Goal: Transaction & Acquisition: Purchase product/service

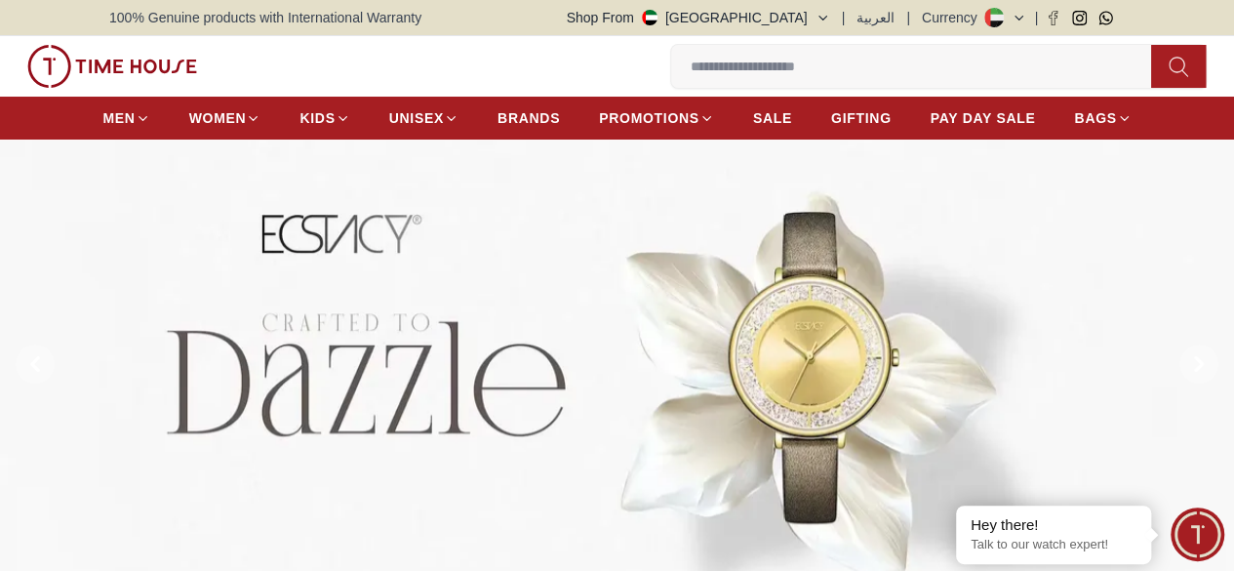
click at [0, 0] on link "My Account" at bounding box center [0, 0] width 0 height 0
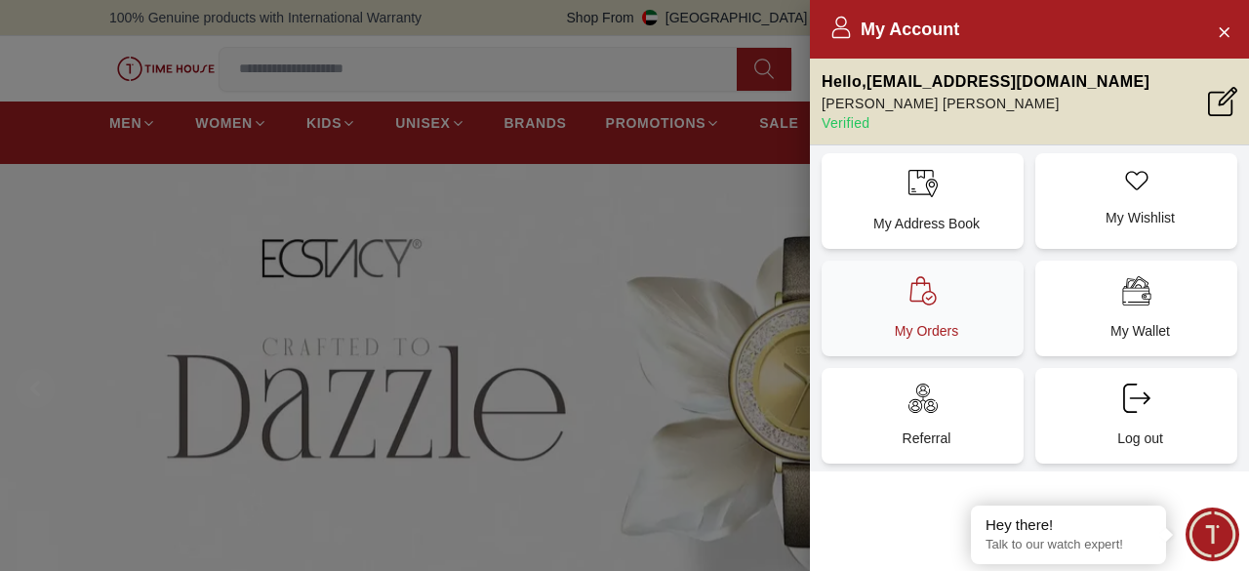
click at [958, 319] on div "My Orders" at bounding box center [922, 308] width 202 height 96
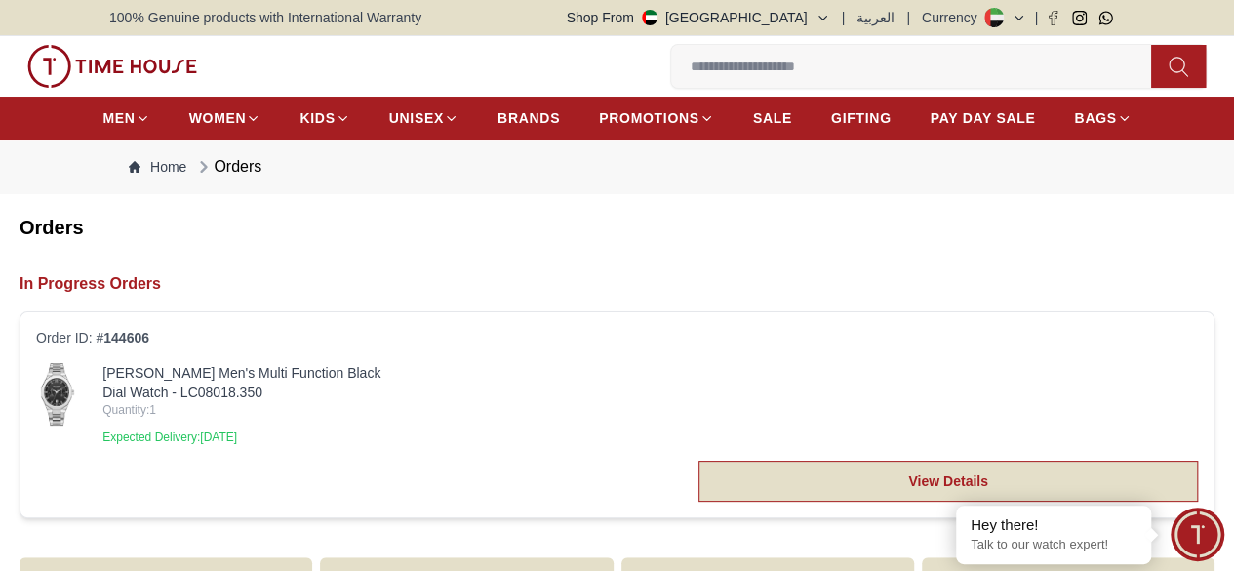
click at [806, 501] on link "View Details" at bounding box center [947, 480] width 499 height 41
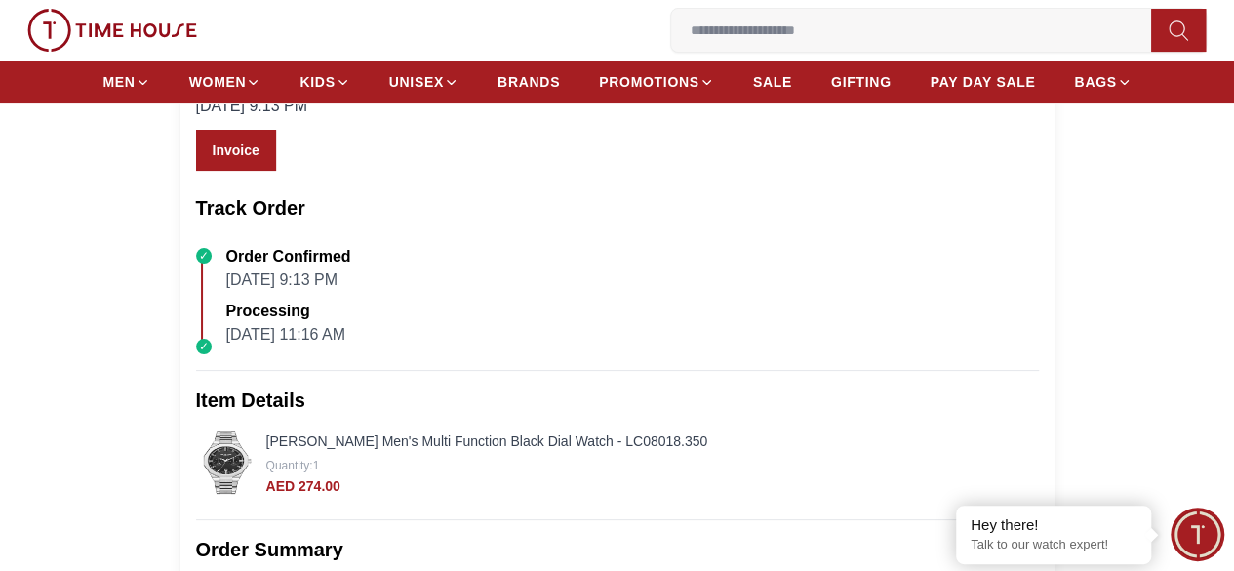
scroll to position [195, 0]
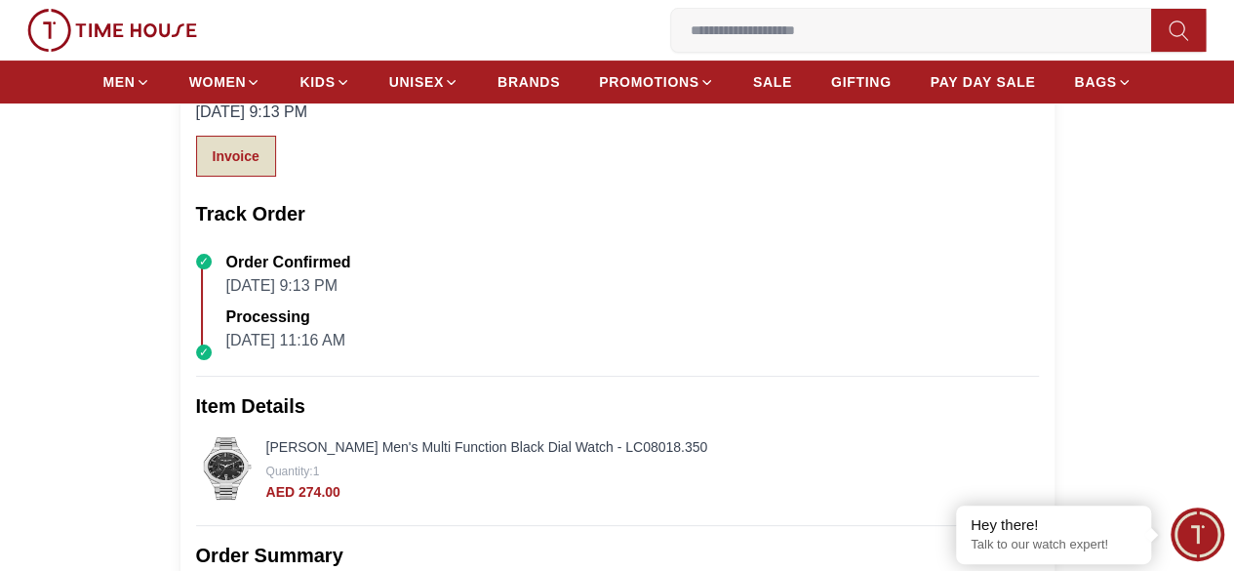
click at [250, 177] on link "Invoice" at bounding box center [236, 156] width 80 height 41
click at [671, 37] on input at bounding box center [919, 30] width 496 height 39
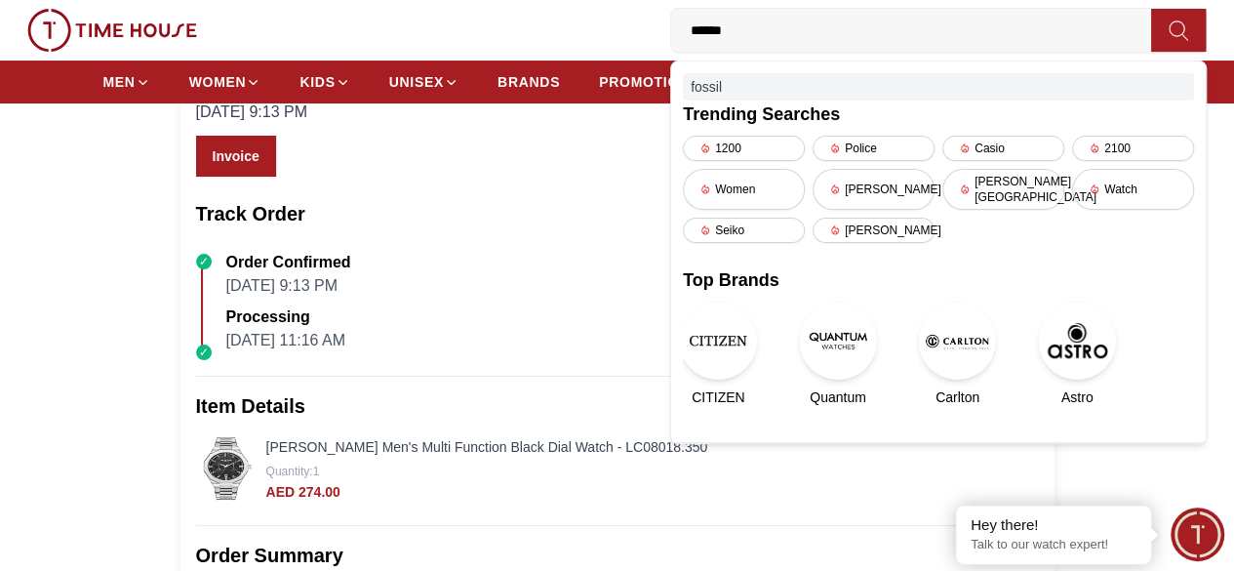
type input "******"
click at [683, 94] on div "fossil" at bounding box center [938, 86] width 511 height 27
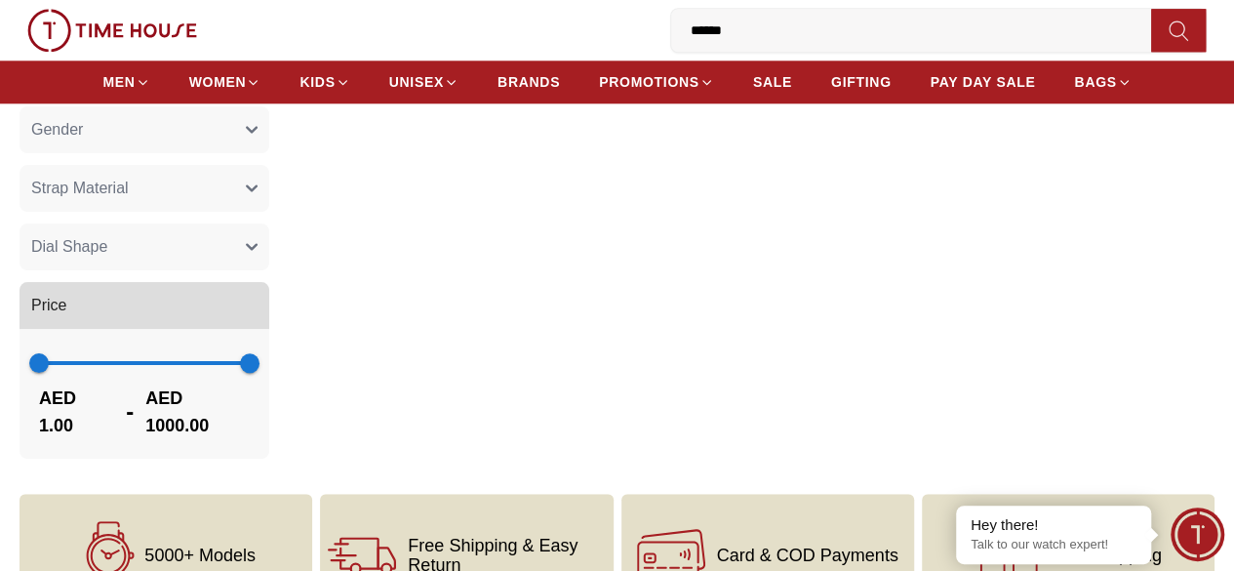
scroll to position [1073, 0]
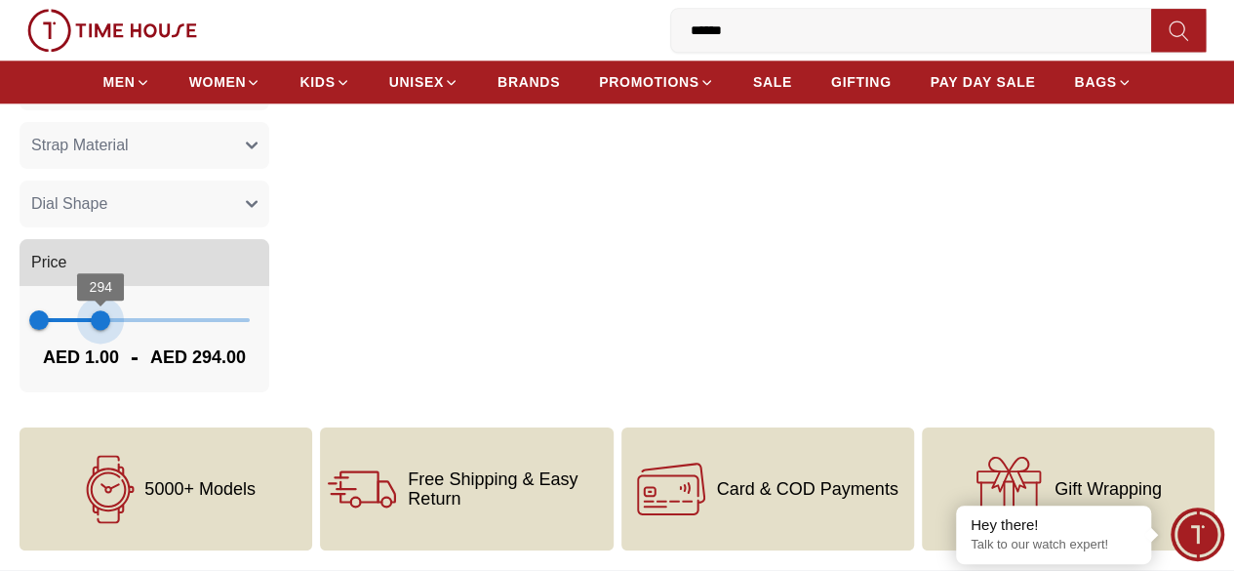
type input "***"
drag, startPoint x: 394, startPoint y: 344, endPoint x: 210, endPoint y: 357, distance: 184.8
click at [111, 330] on span "297" at bounding box center [102, 320] width 20 height 20
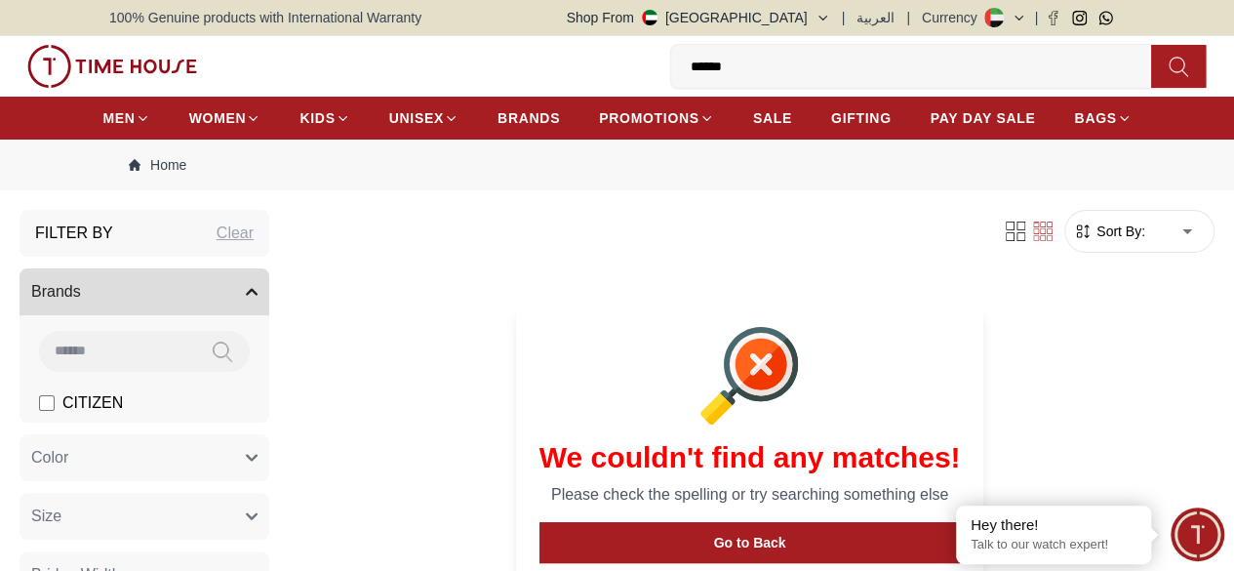
click at [671, 69] on input "******" at bounding box center [919, 66] width 496 height 39
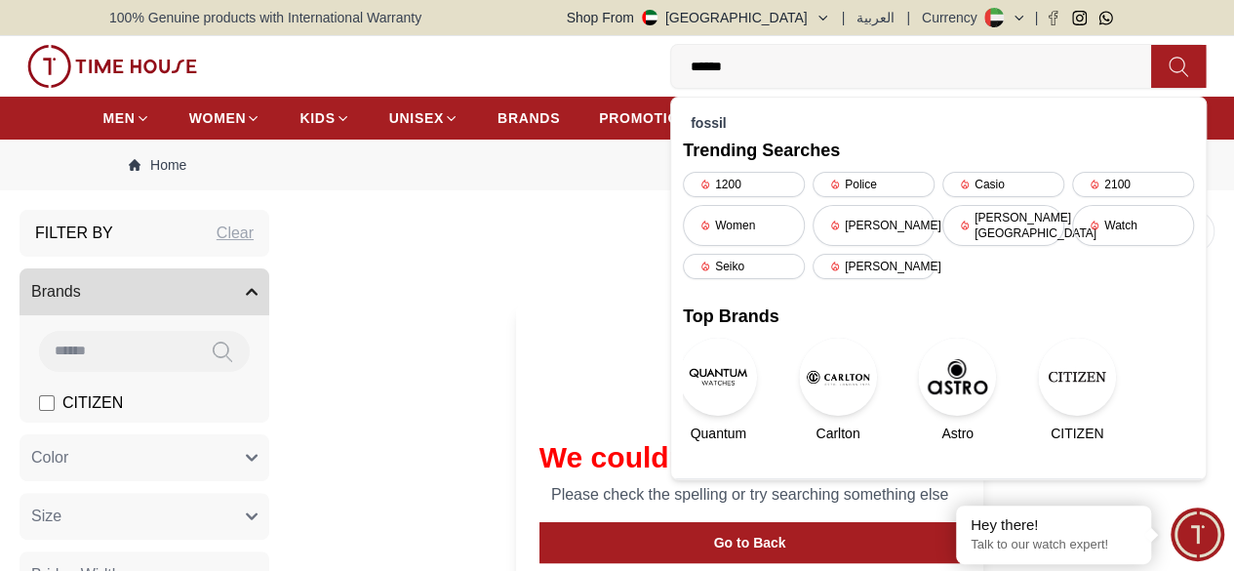
click at [671, 69] on input "******" at bounding box center [919, 66] width 496 height 39
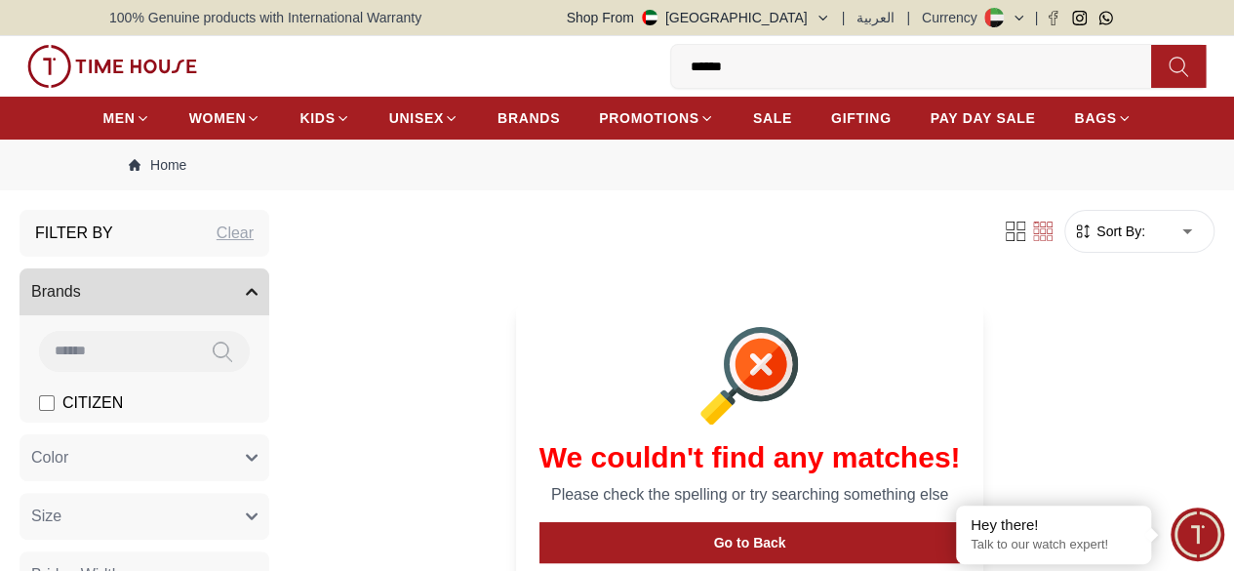
click at [671, 69] on input "******" at bounding box center [919, 66] width 496 height 39
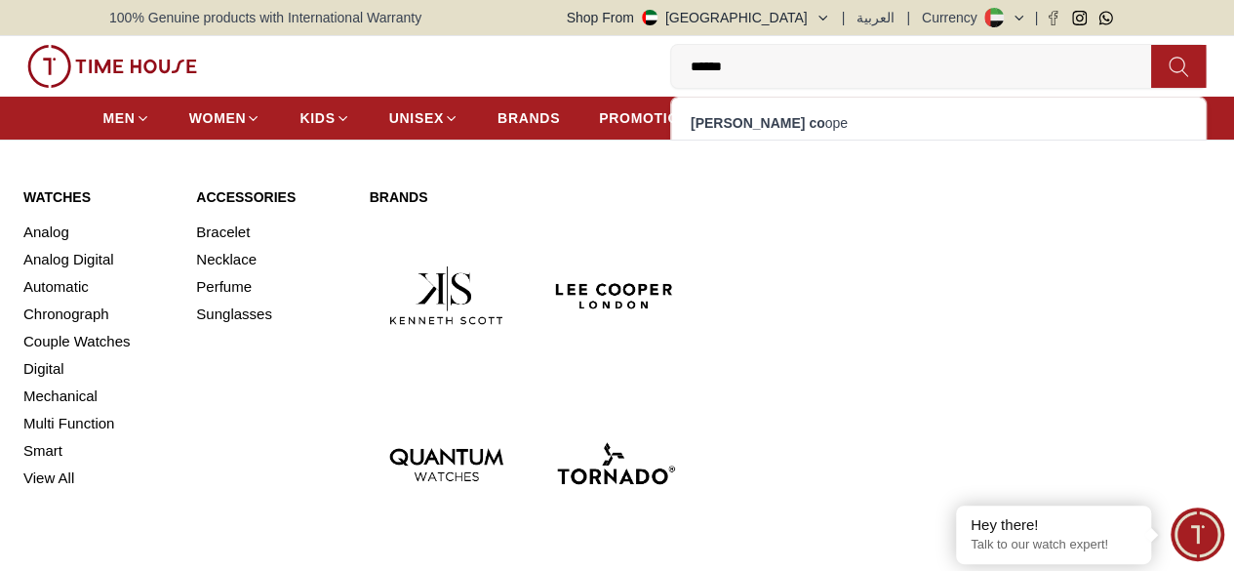
type input "******"
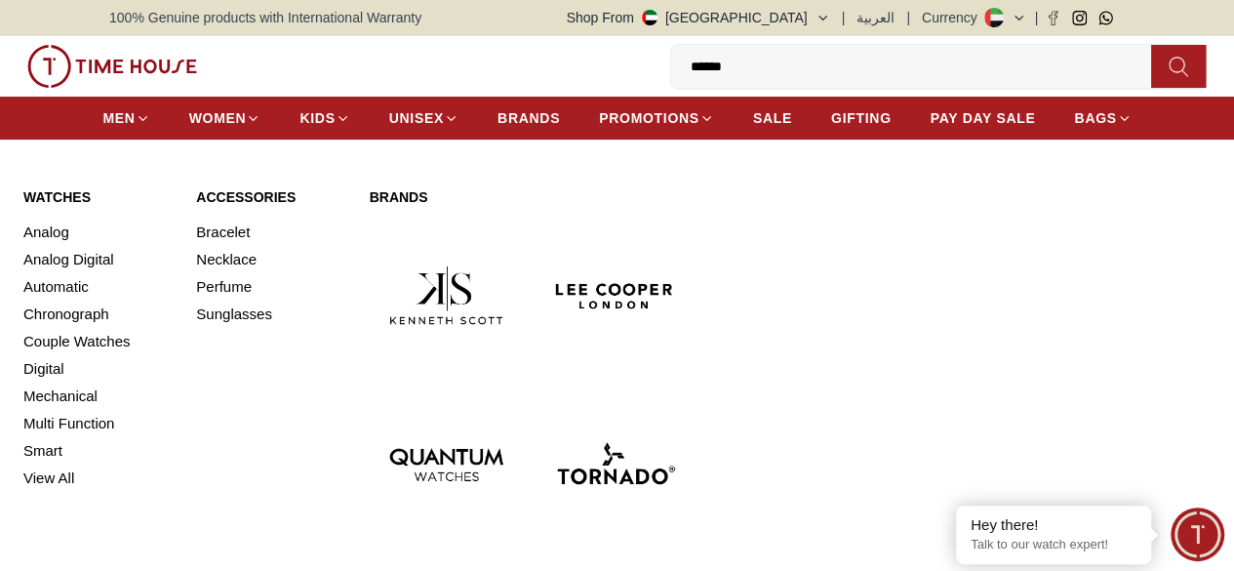
click at [87, 207] on link "Watches" at bounding box center [97, 197] width 149 height 20
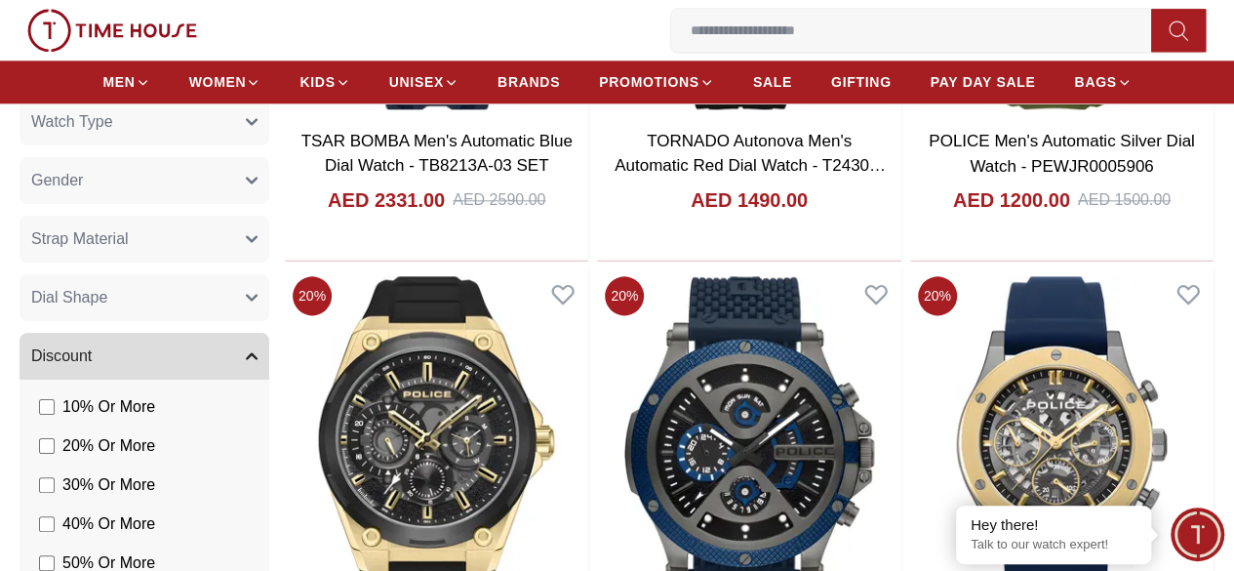
scroll to position [1366, 0]
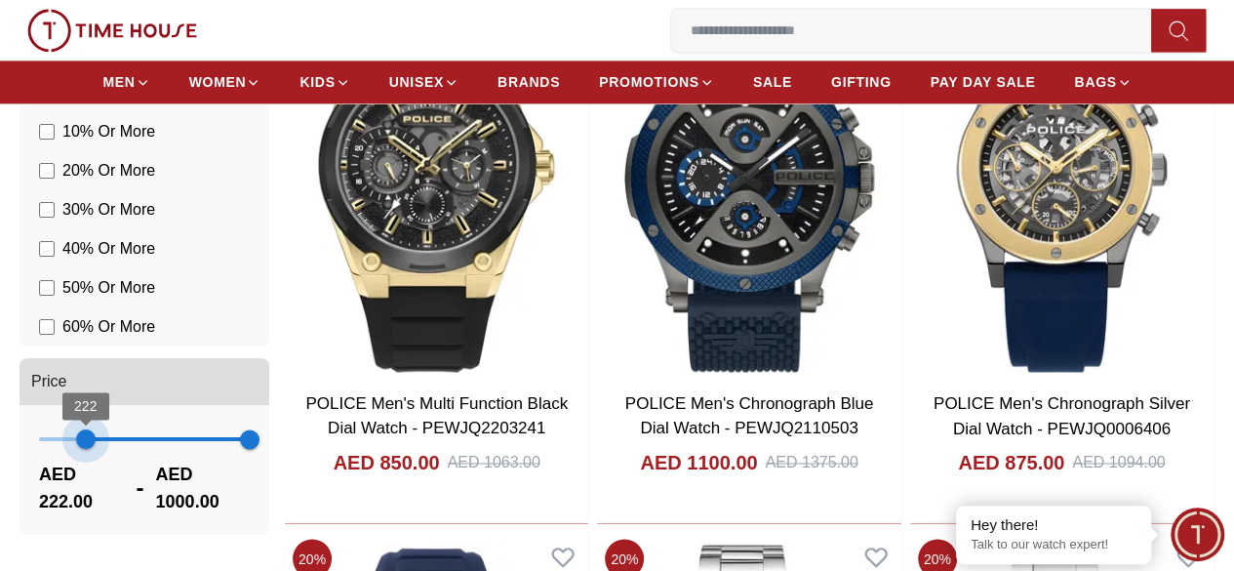
type input "***"
drag, startPoint x: 131, startPoint y: 465, endPoint x: 190, endPoint y: 468, distance: 59.6
click at [97, 449] on span "226" at bounding box center [87, 439] width 20 height 20
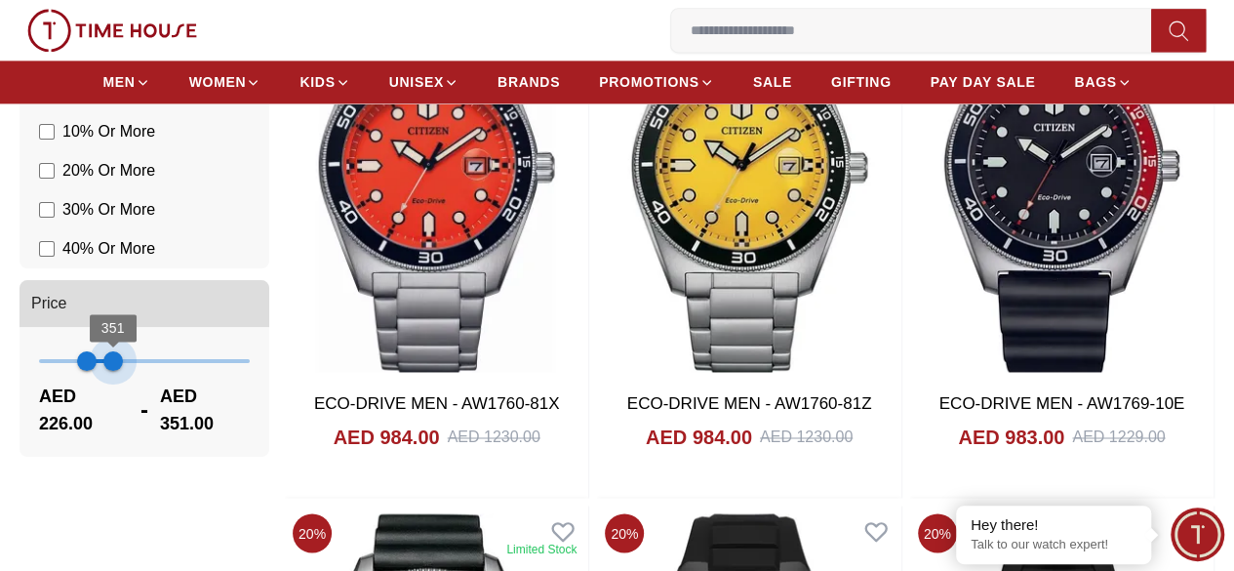
type input "***"
drag, startPoint x: 404, startPoint y: 465, endPoint x: 221, endPoint y: 467, distance: 182.4
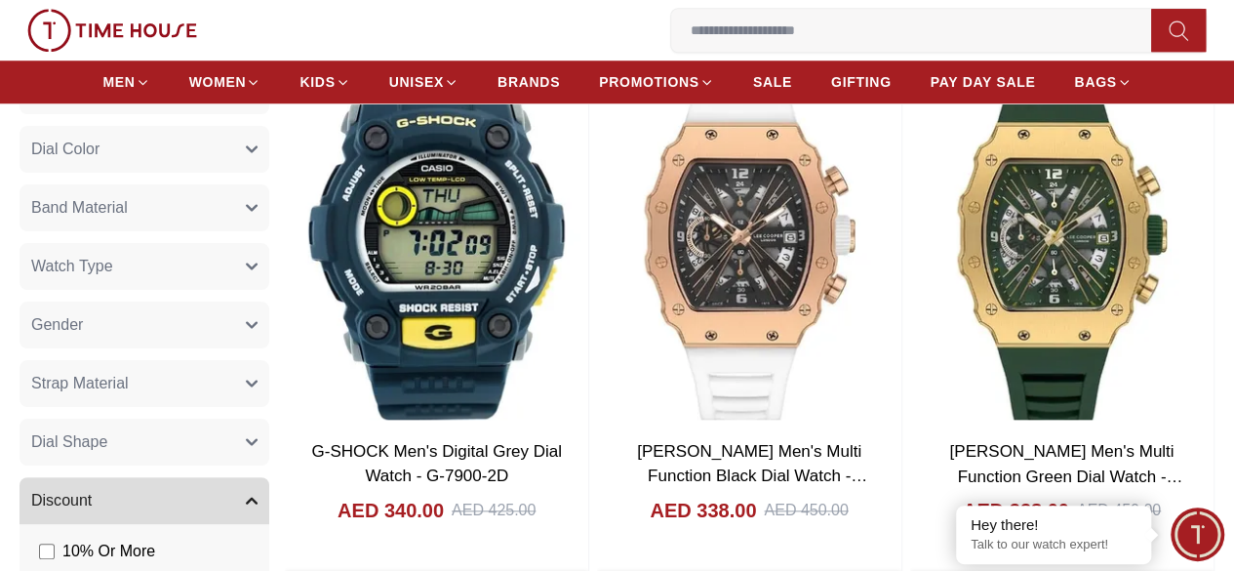
scroll to position [683, 0]
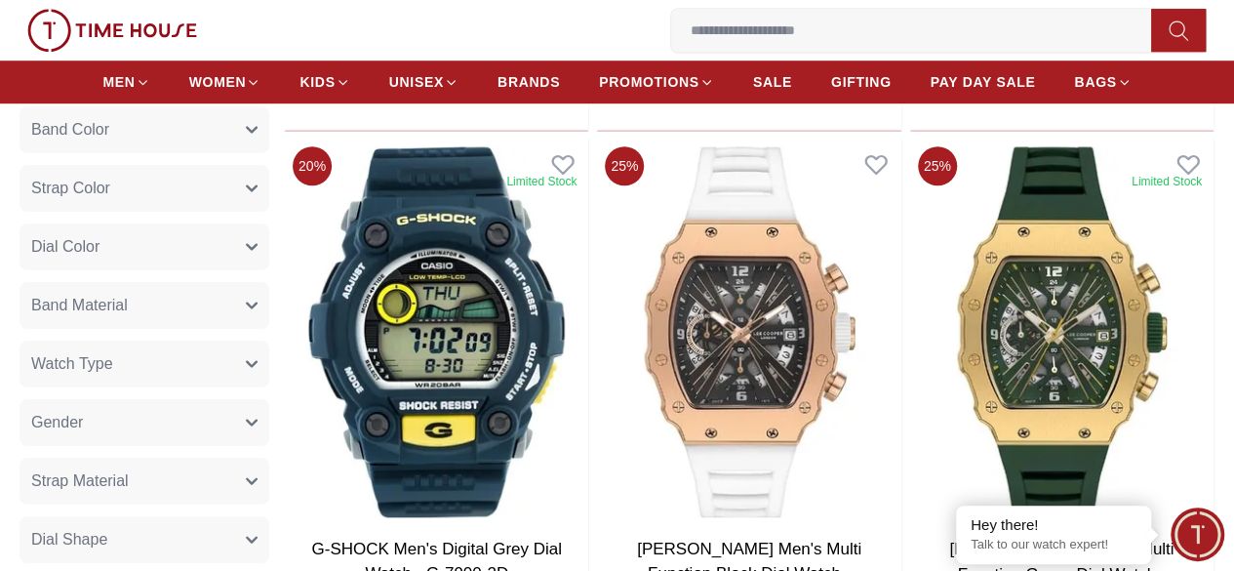
click at [195, 446] on button "Gender" at bounding box center [145, 422] width 250 height 47
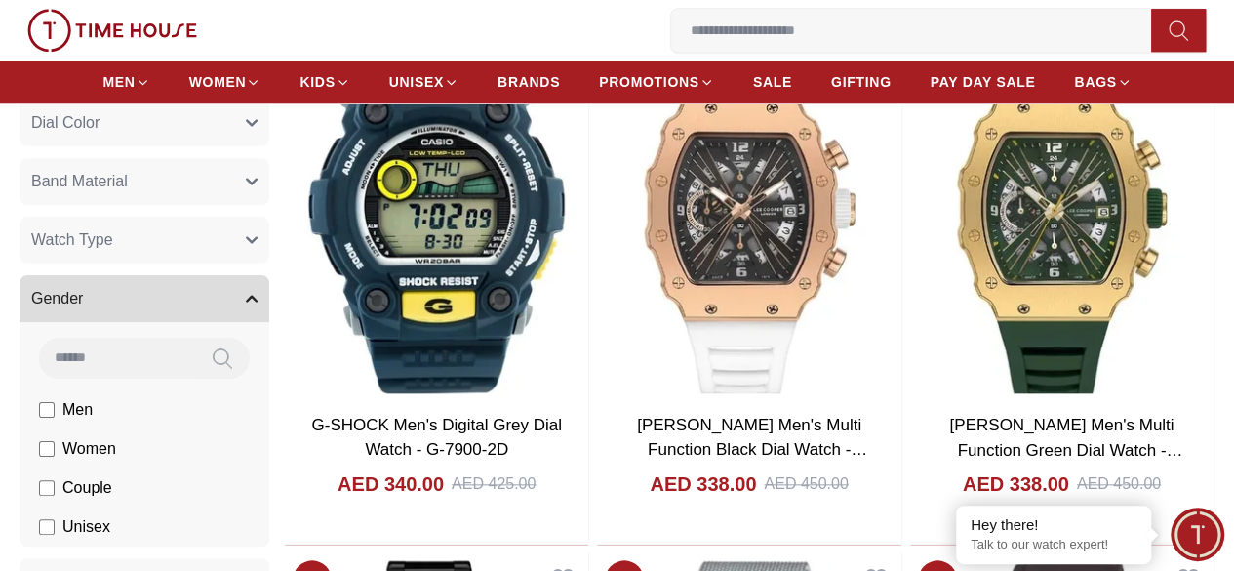
scroll to position [878, 0]
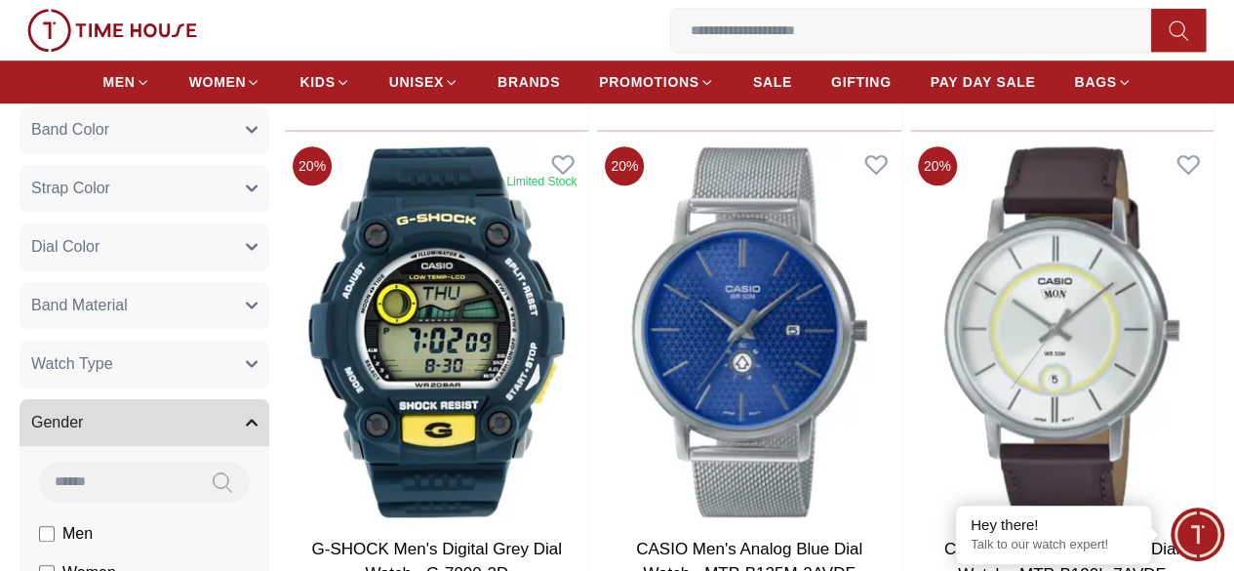
click at [269, 384] on button "Watch Type" at bounding box center [145, 363] width 250 height 47
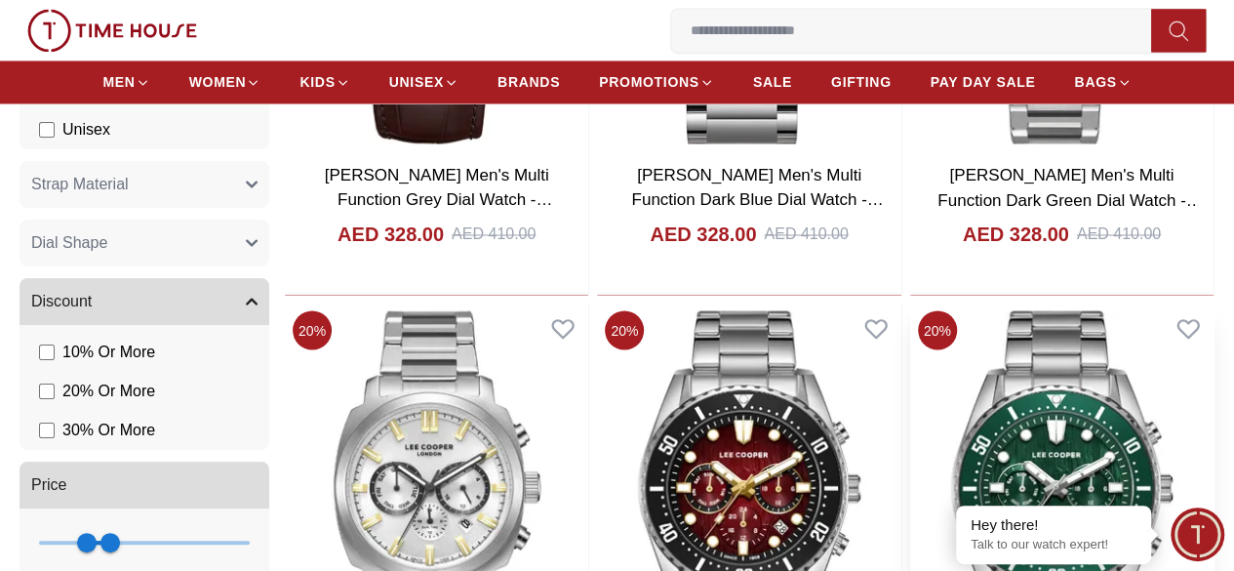
scroll to position [1853, 0]
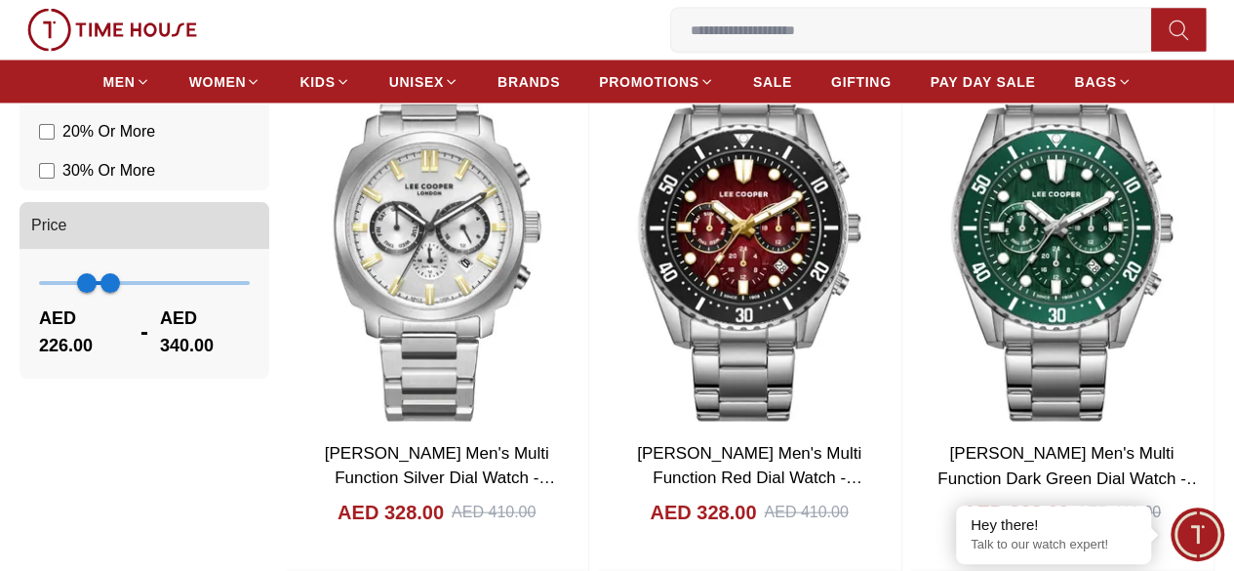
click at [0, 0] on link "My Account" at bounding box center [0, 0] width 0 height 0
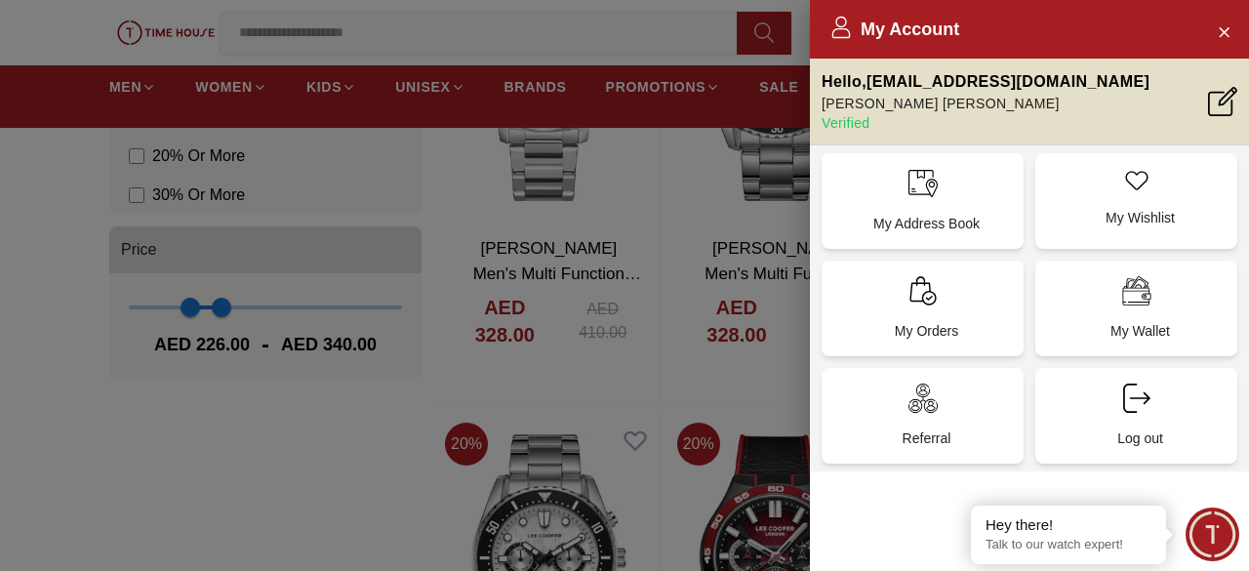
click at [968, 300] on div "My Orders" at bounding box center [922, 308] width 202 height 96
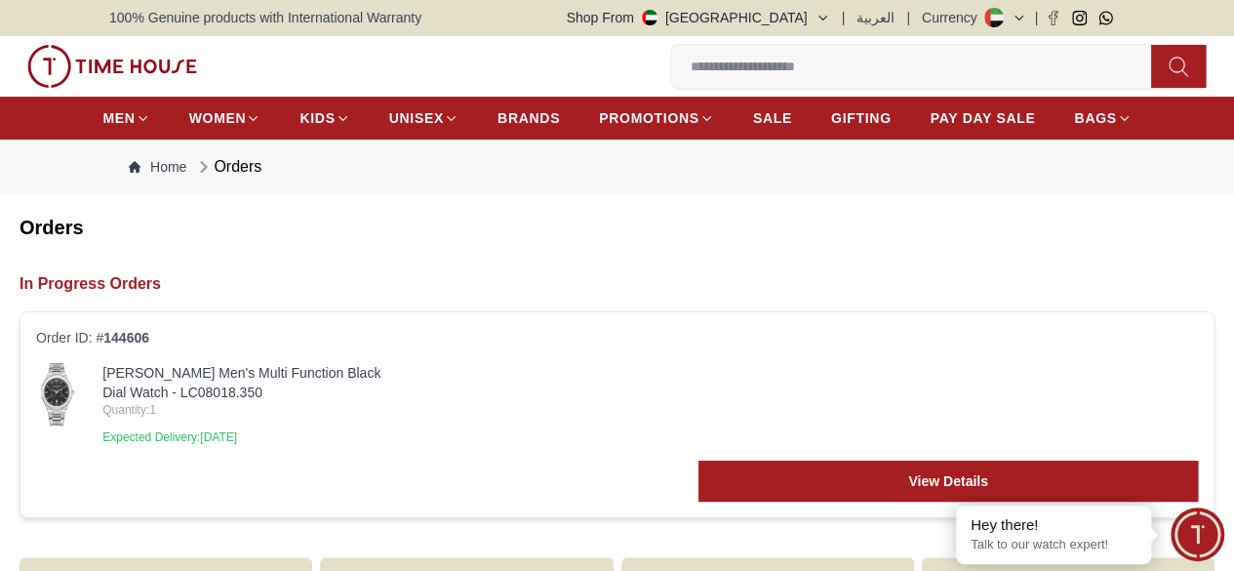
click at [302, 400] on link "[PERSON_NAME] Men's Multi Function Black Dial Watch - LC08018.350" at bounding box center [254, 382] width 305 height 39
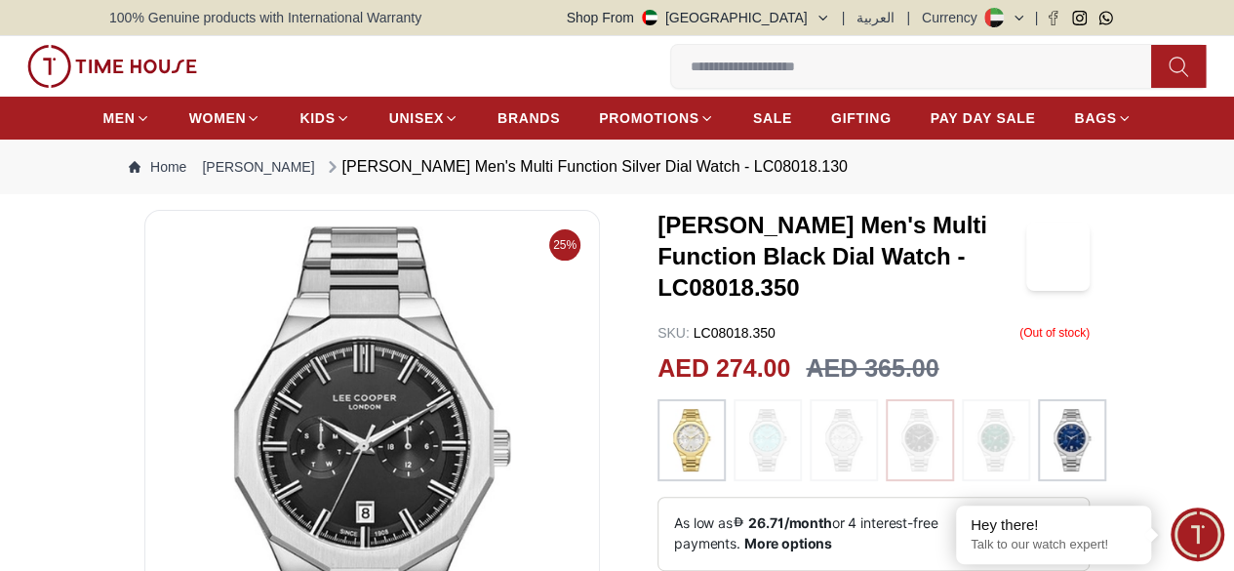
scroll to position [195, 0]
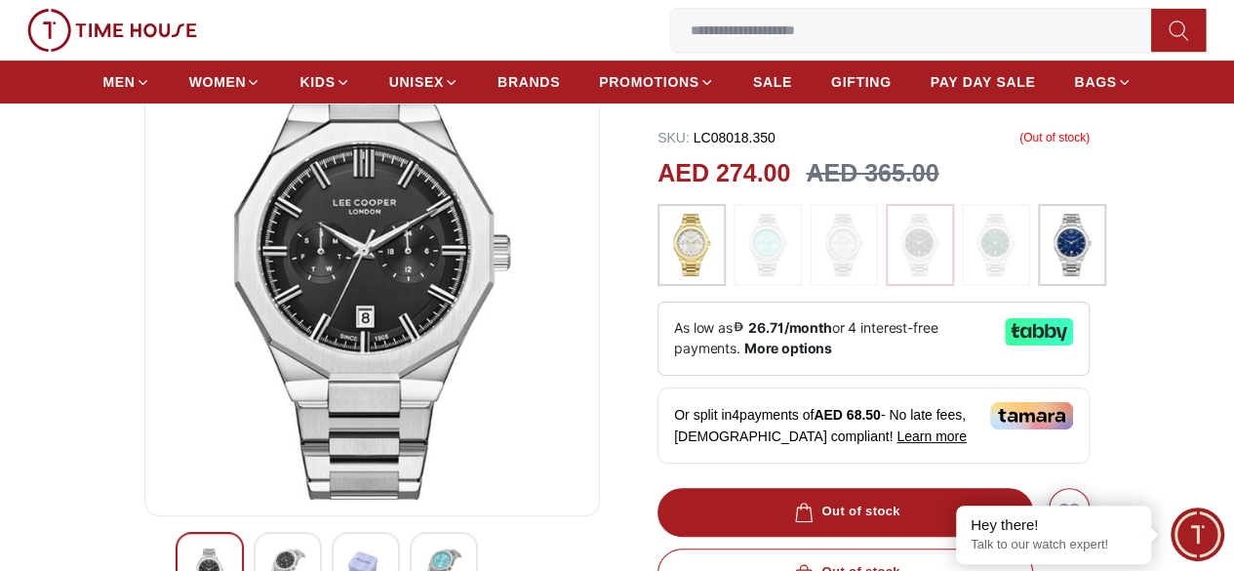
click at [1054, 243] on img at bounding box center [1072, 245] width 49 height 62
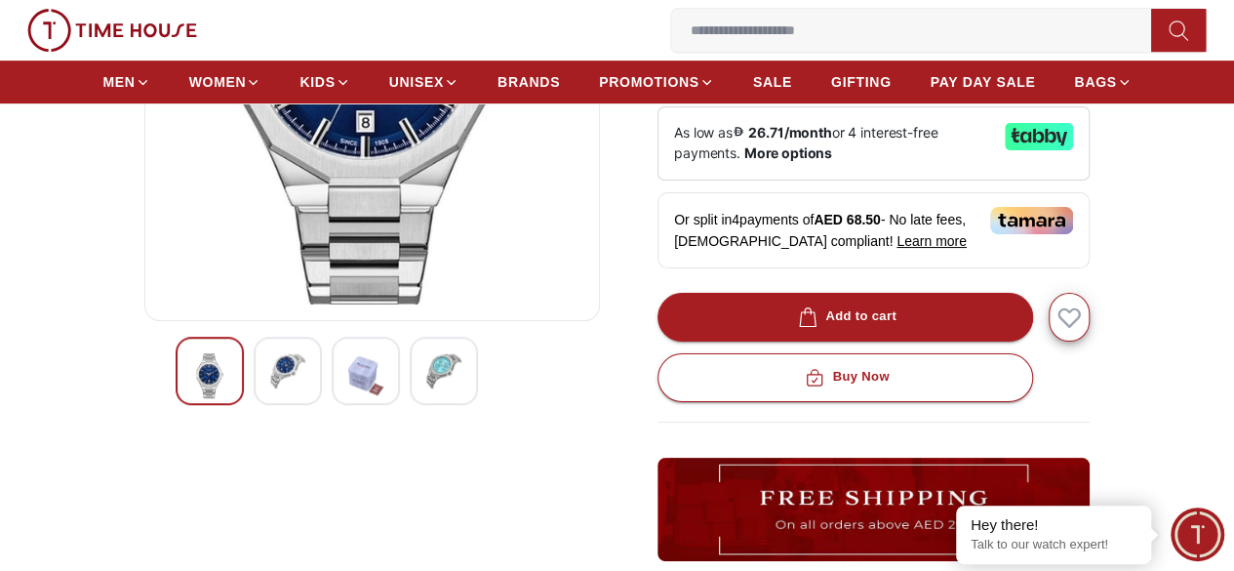
scroll to position [293, 0]
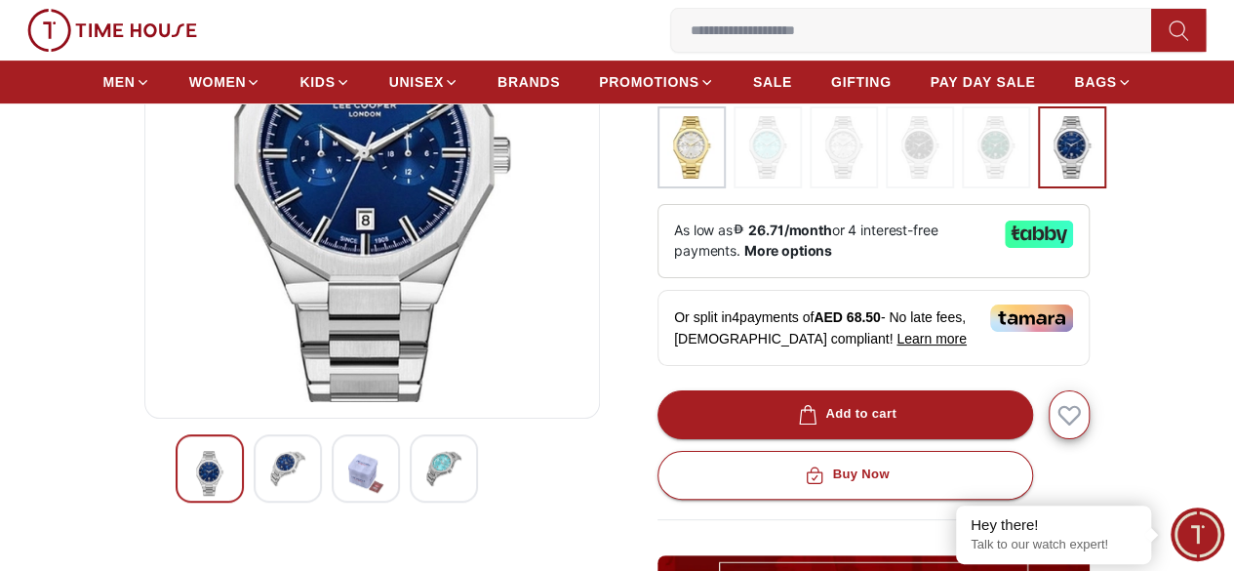
click at [431, 483] on div at bounding box center [444, 468] width 68 height 68
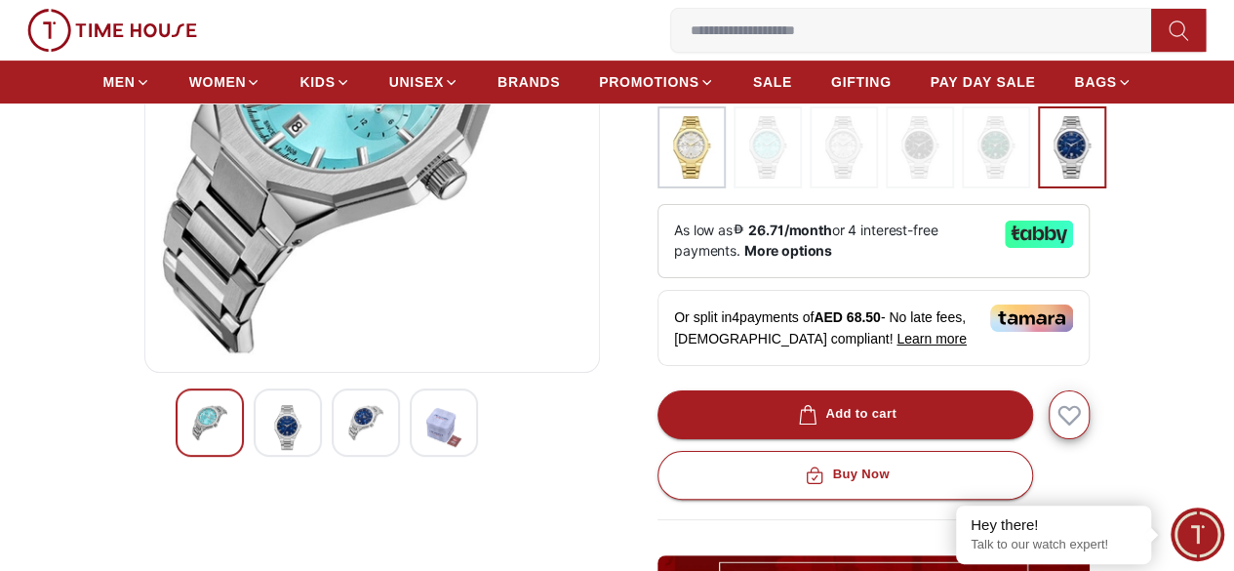
click at [275, 457] on div at bounding box center [288, 422] width 68 height 68
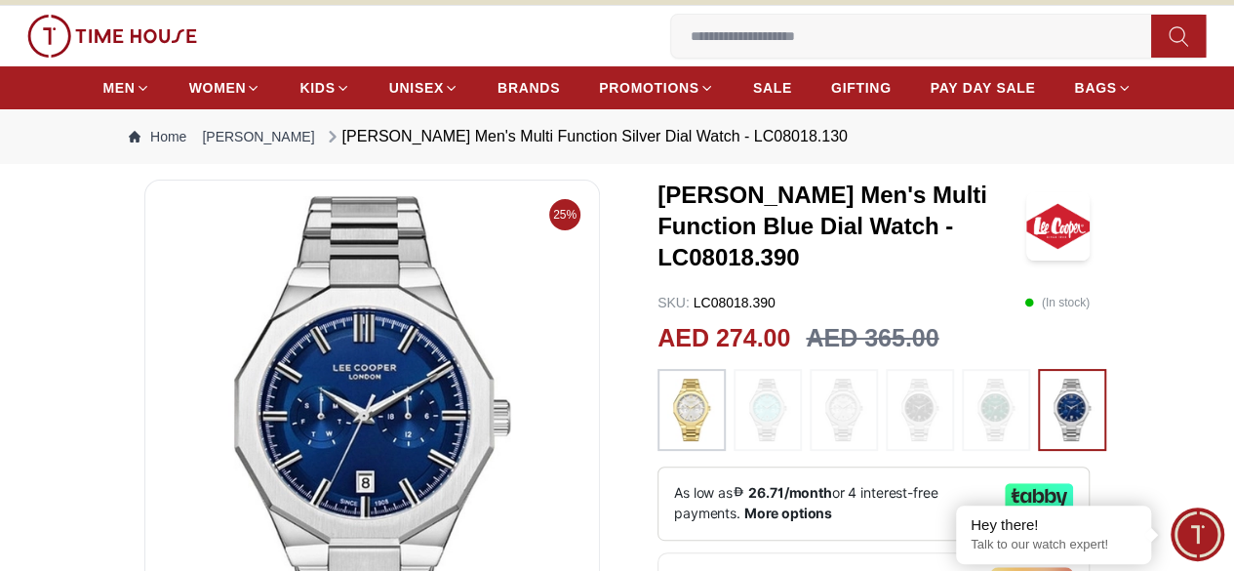
scroll to position [0, 0]
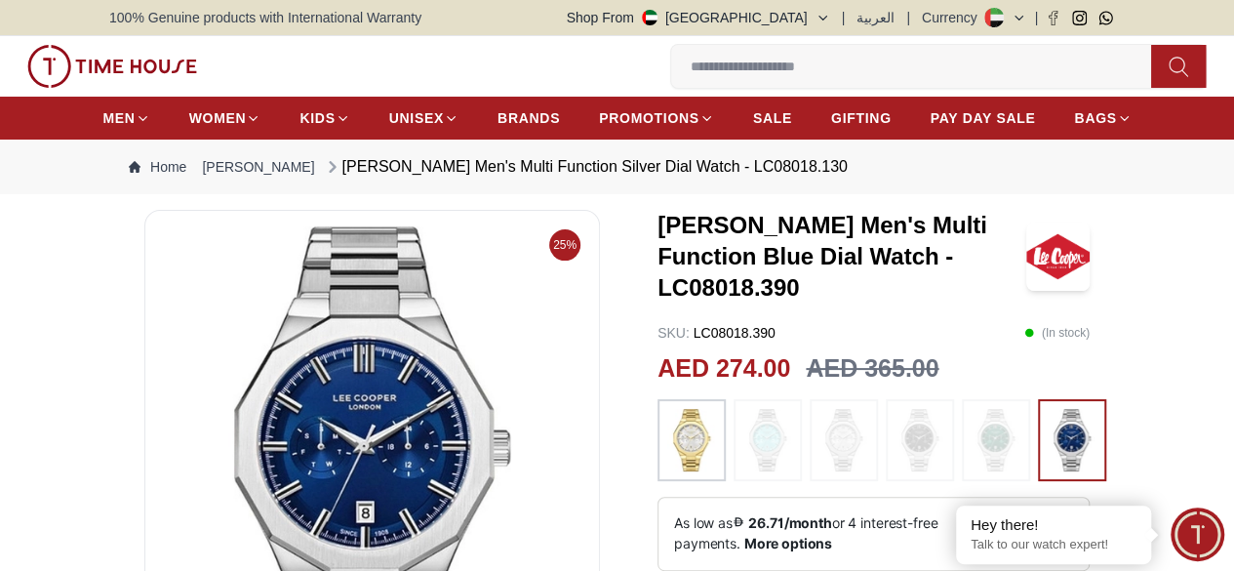
click at [1069, 331] on p "( In stock )" at bounding box center [1056, 333] width 65 height 20
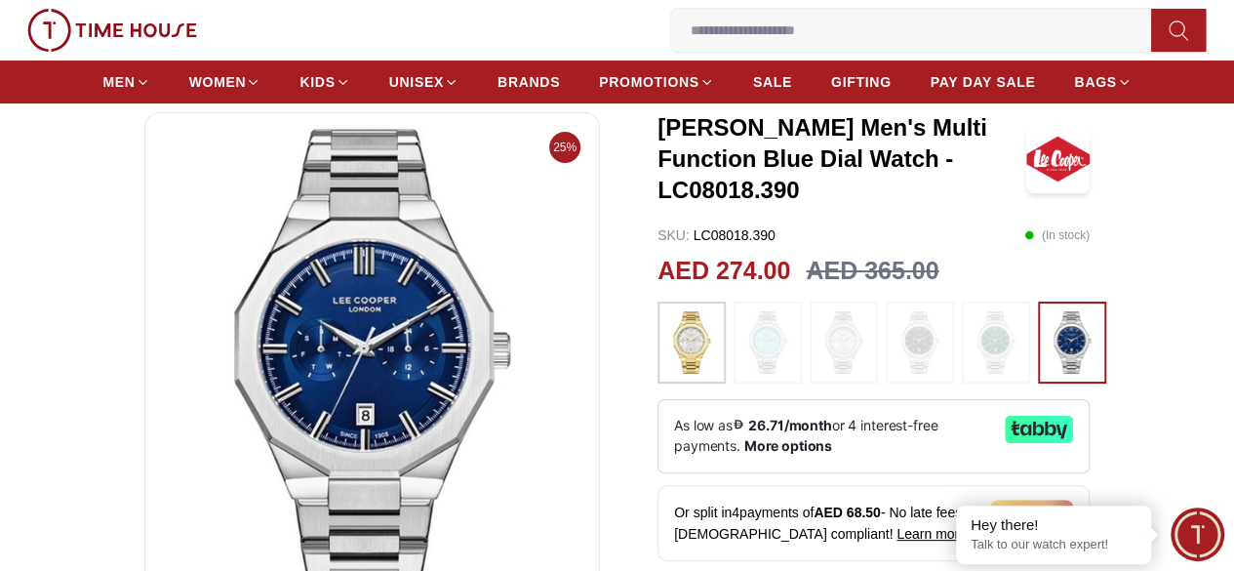
click at [972, 362] on img at bounding box center [996, 342] width 49 height 62
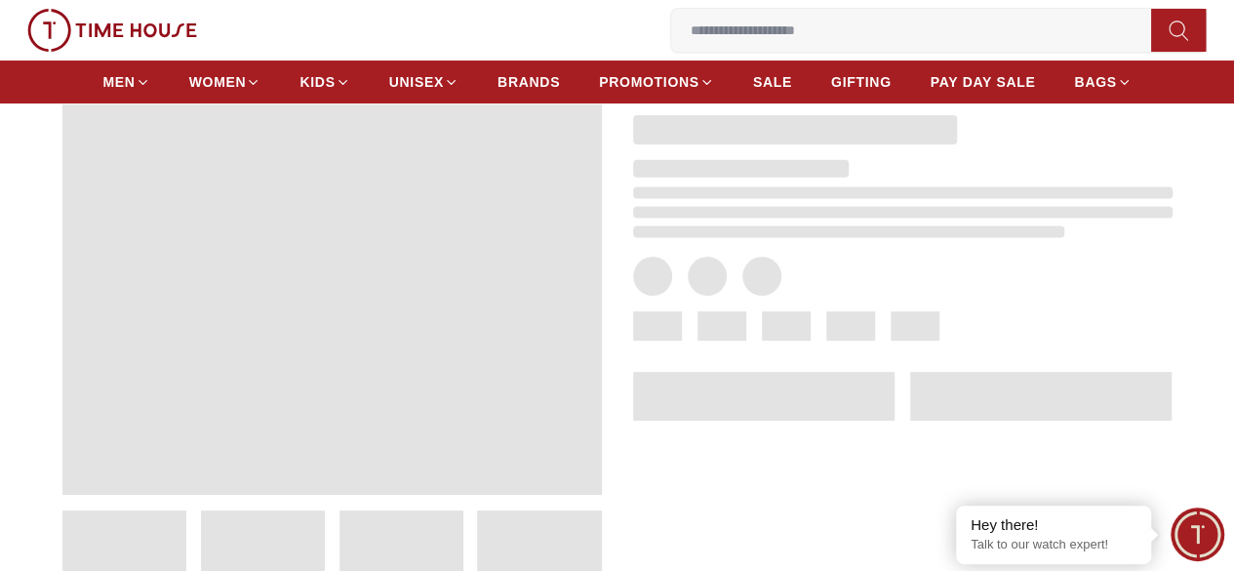
click at [897, 340] on span at bounding box center [915, 325] width 49 height 29
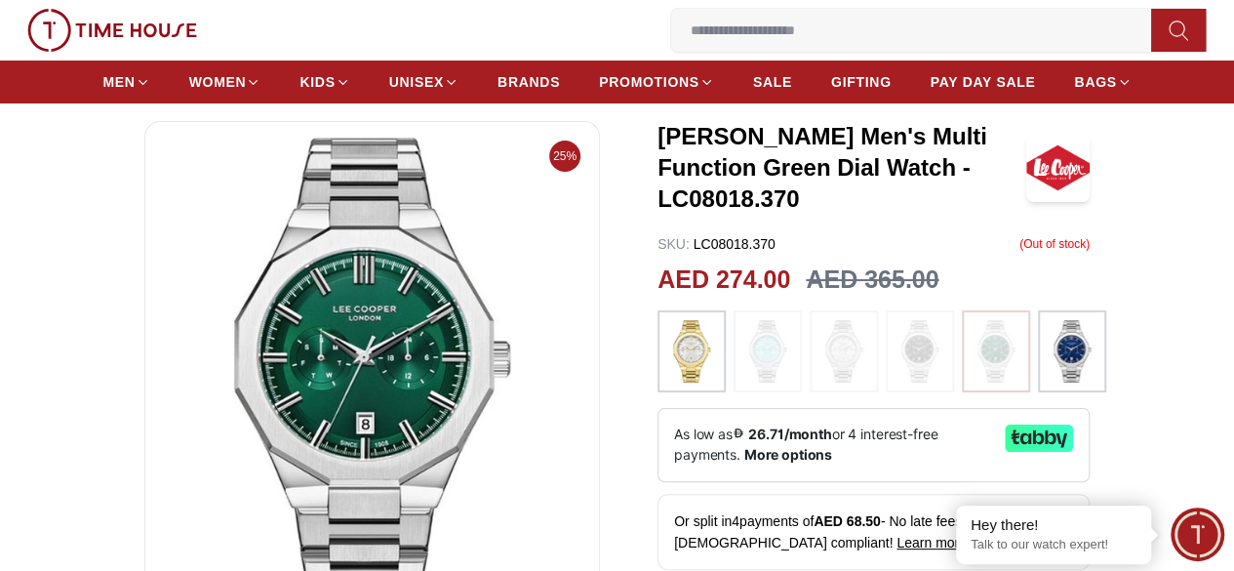
scroll to position [98, 0]
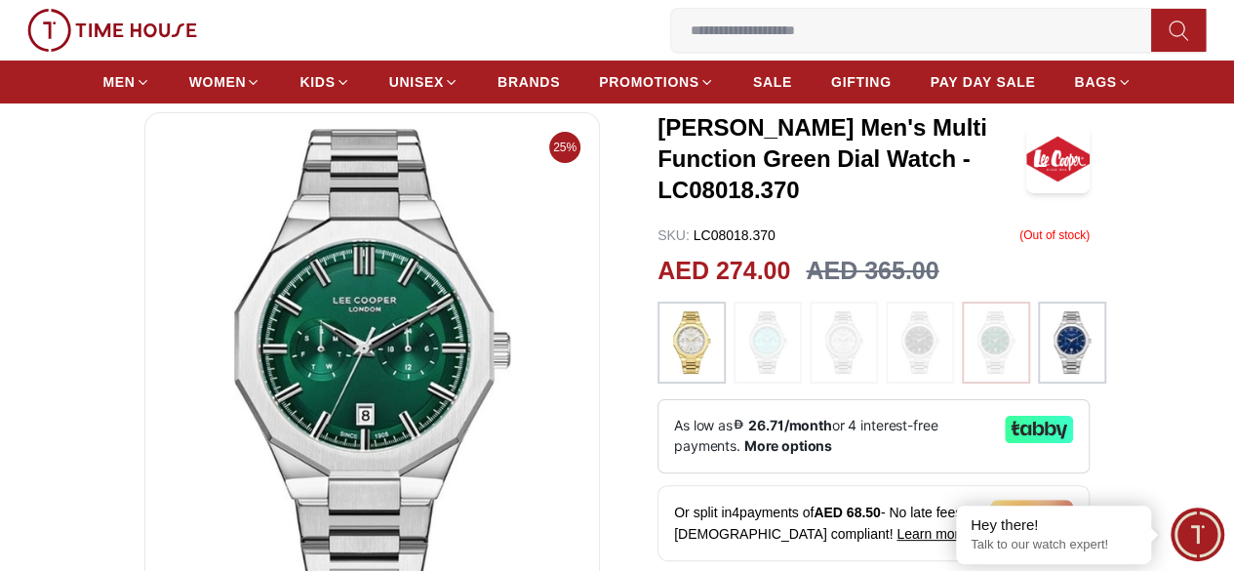
click at [918, 344] on img at bounding box center [920, 342] width 49 height 62
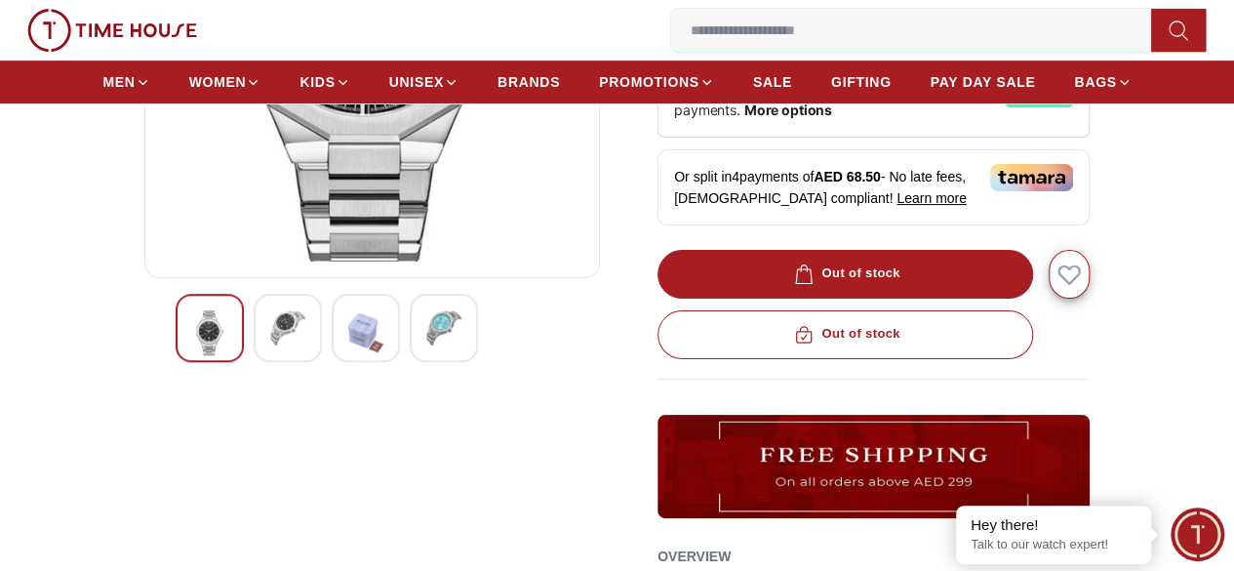
scroll to position [390, 0]
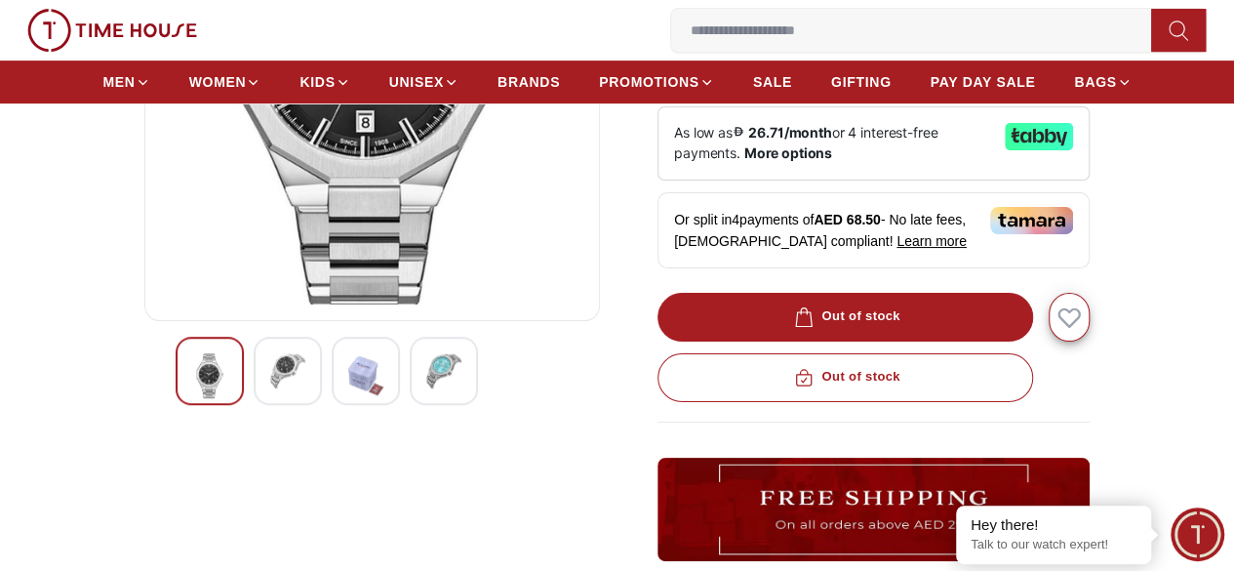
click at [855, 314] on div "Out of stock" at bounding box center [873, 317] width 432 height 49
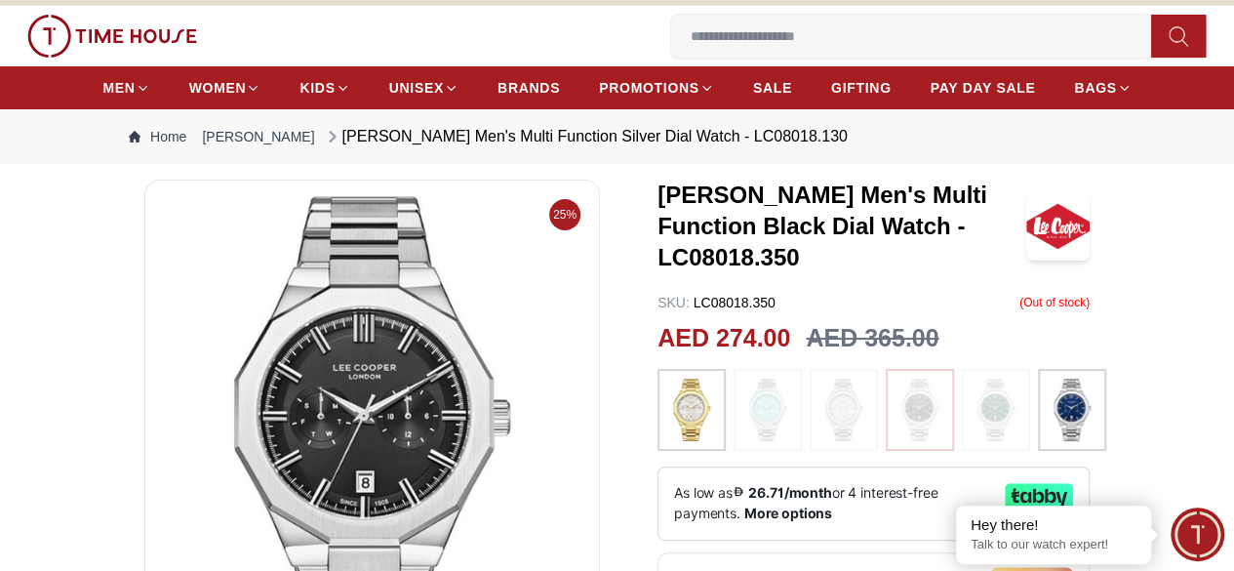
scroll to position [0, 0]
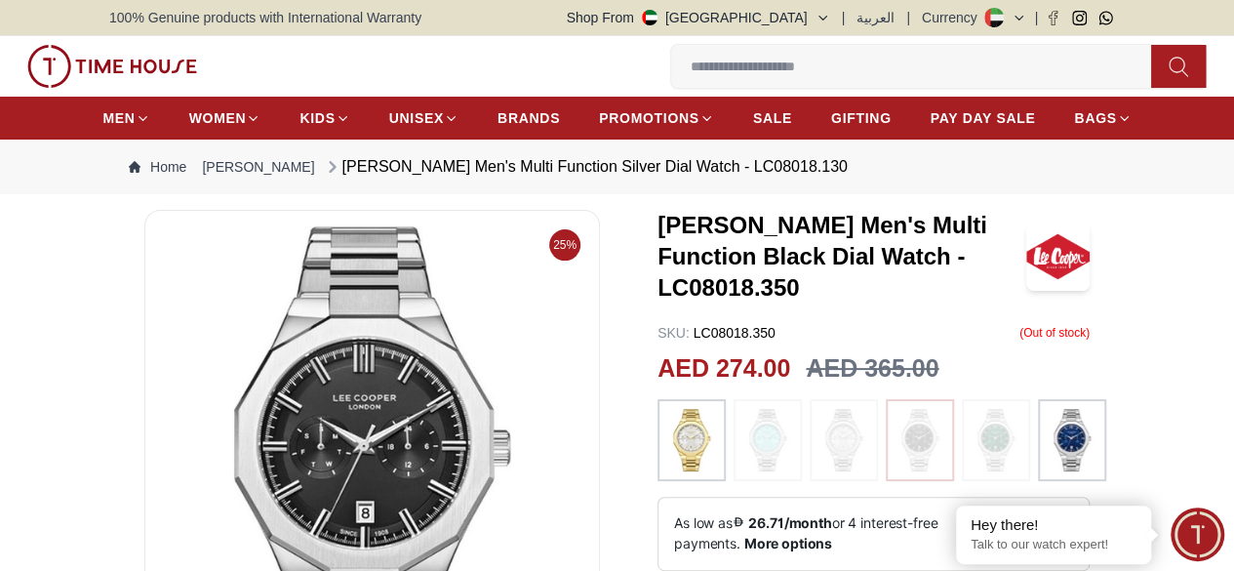
click at [711, 277] on h3 "[PERSON_NAME] Men's Multi Function Black Dial Watch - LC08018.350" at bounding box center [841, 257] width 369 height 94
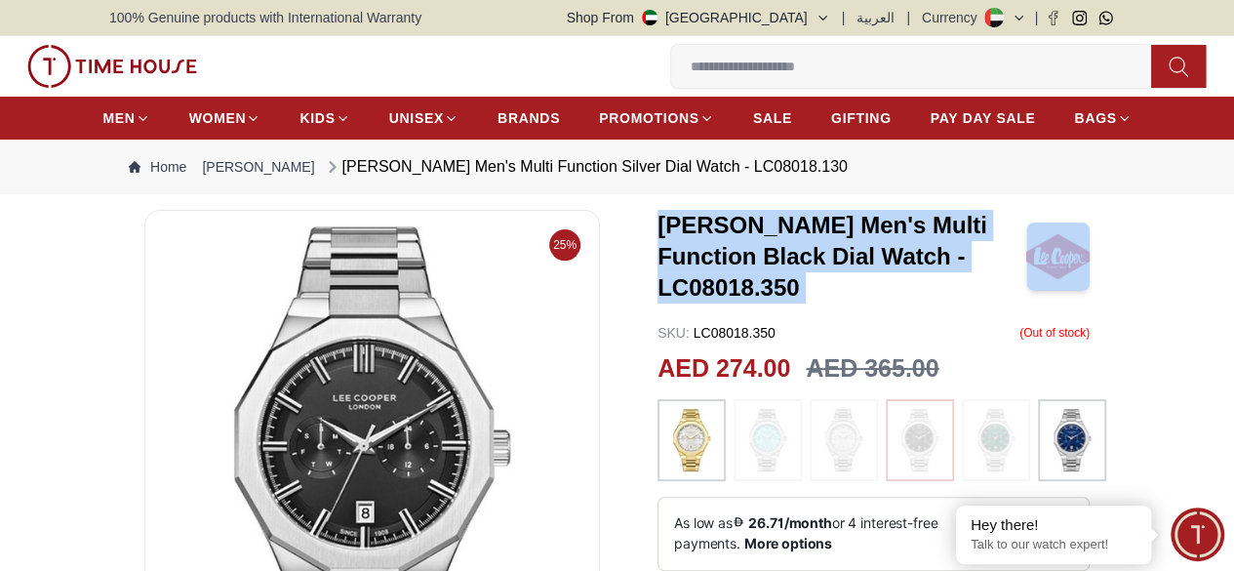
click at [711, 277] on h3 "[PERSON_NAME] Men's Multi Function Black Dial Watch - LC08018.350" at bounding box center [841, 257] width 369 height 94
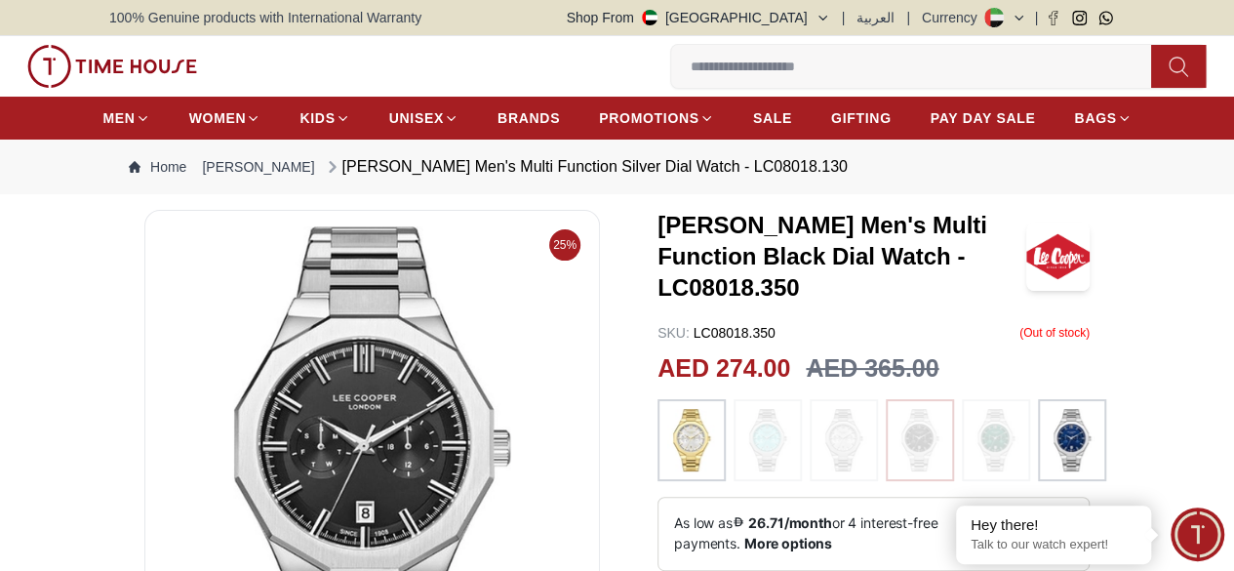
click at [729, 292] on h3 "[PERSON_NAME] Men's Multi Function Black Dial Watch - LC08018.350" at bounding box center [841, 257] width 369 height 94
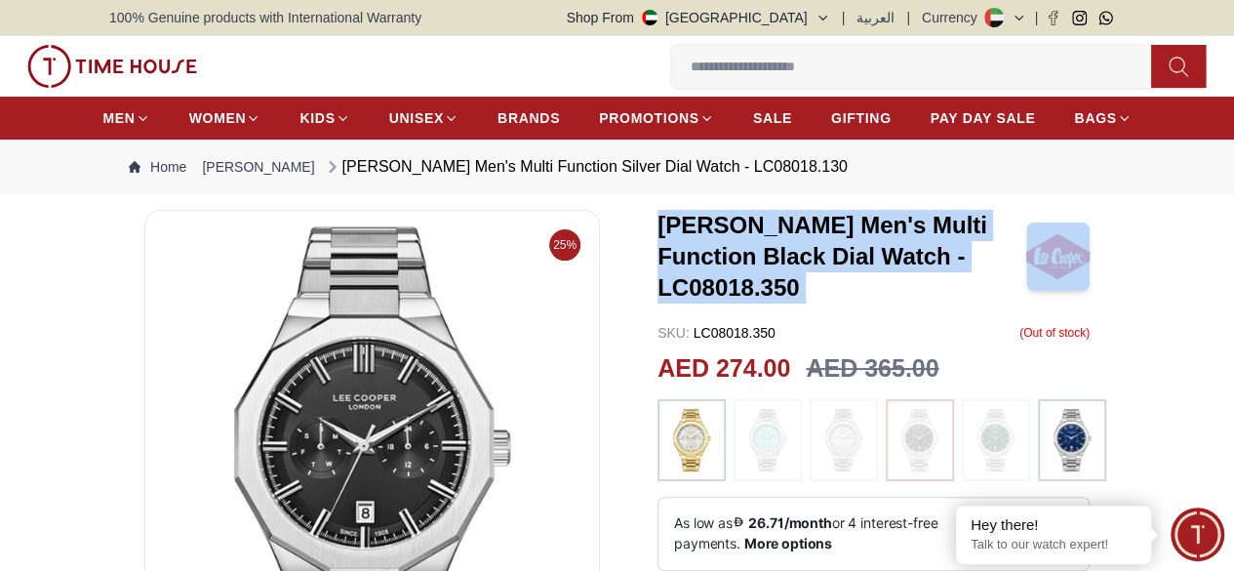
click at [729, 292] on h3 "[PERSON_NAME] Men's Multi Function Black Dial Watch - LC08018.350" at bounding box center [841, 257] width 369 height 94
